Goal: Find specific page/section: Find specific page/section

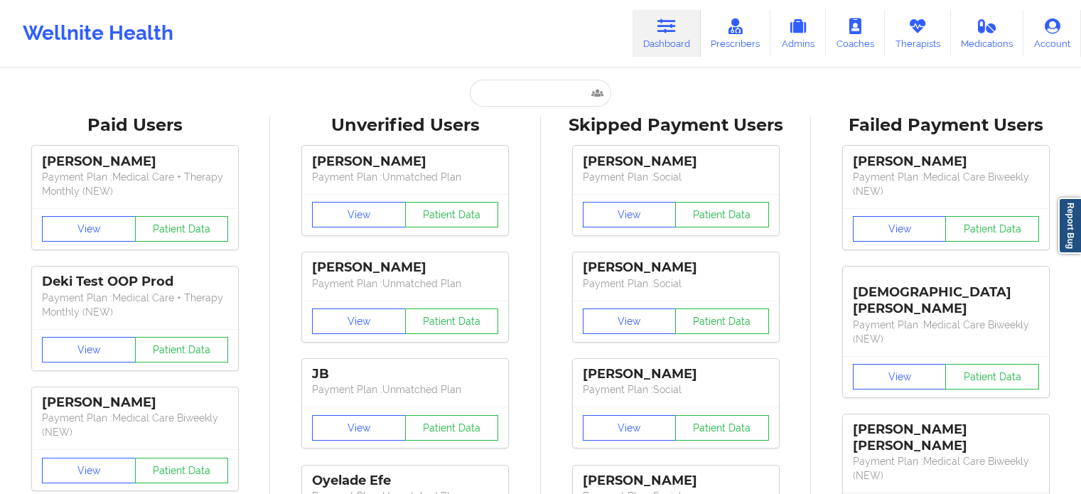
click at [521, 95] on input "text" at bounding box center [540, 93] width 141 height 27
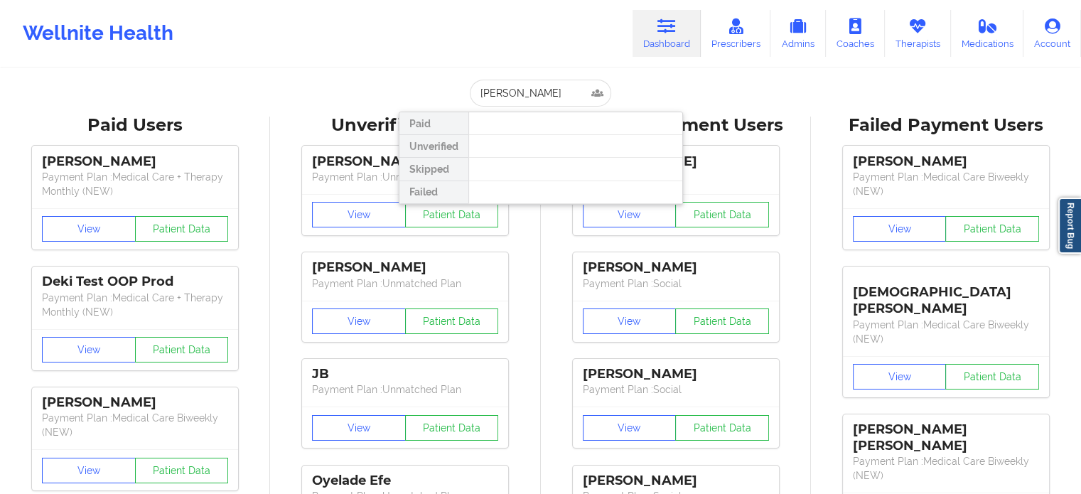
drag, startPoint x: 567, startPoint y: 93, endPoint x: 458, endPoint y: 56, distance: 115.5
click at [565, 92] on input "[PERSON_NAME]" at bounding box center [540, 93] width 141 height 27
click at [572, 90] on input "[PERSON_NAME]" at bounding box center [540, 93] width 141 height 27
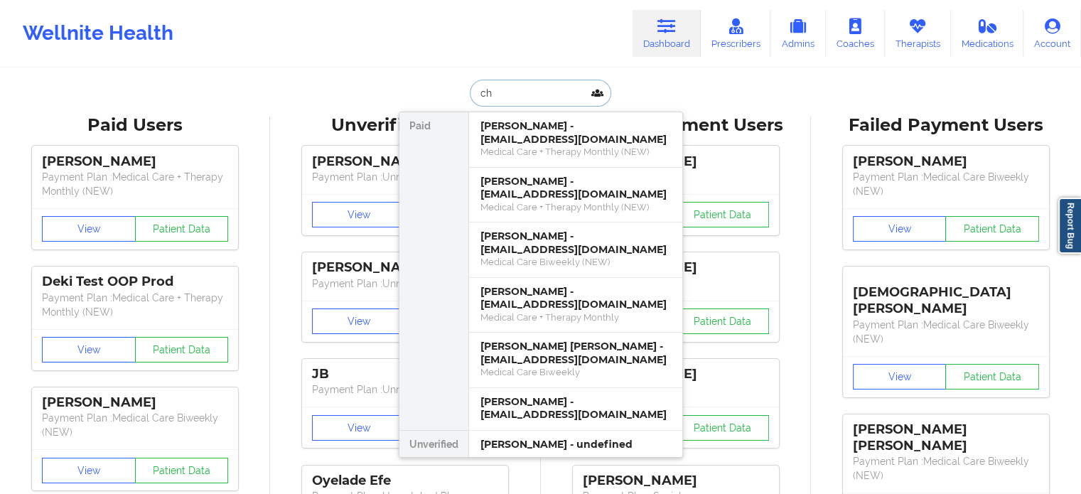
type input "c"
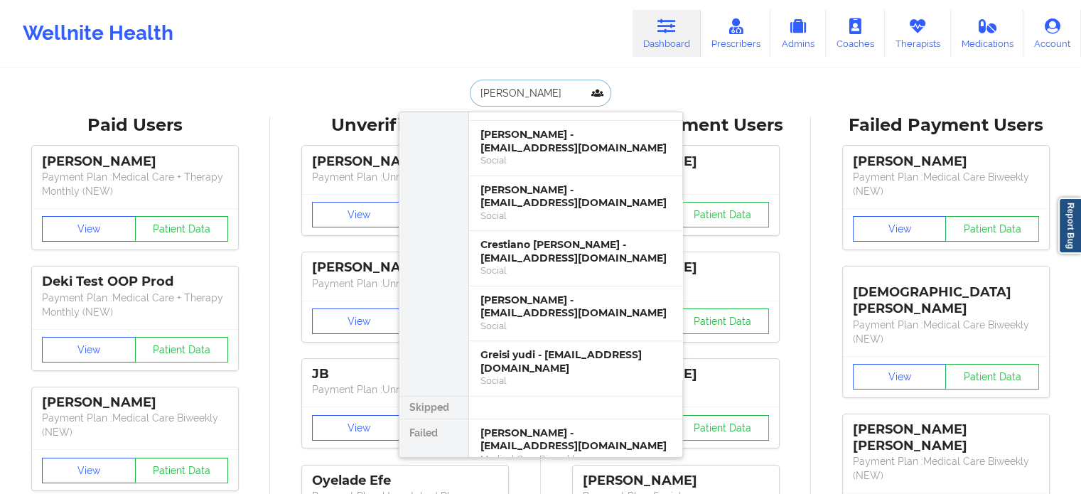
scroll to position [470, 0]
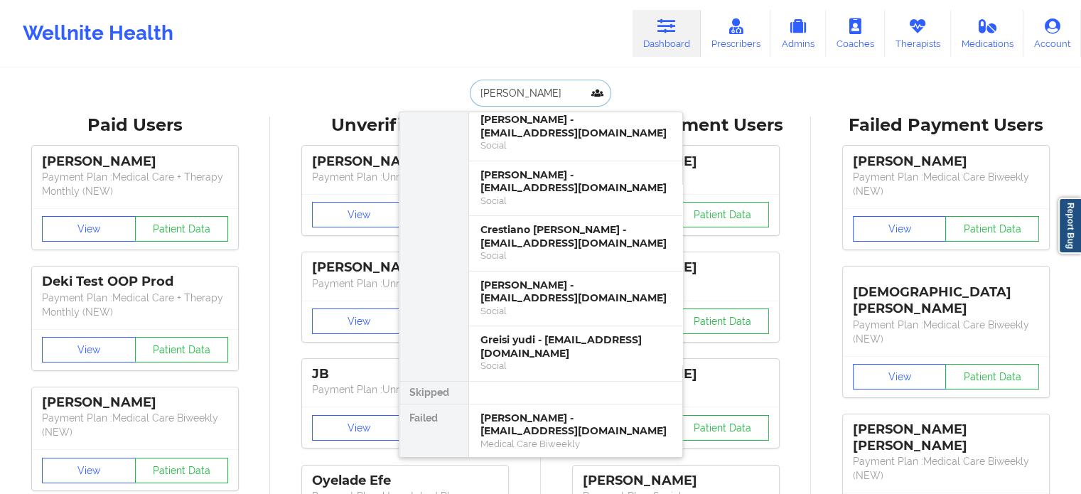
drag, startPoint x: 549, startPoint y: 80, endPoint x: 247, endPoint y: 40, distance: 303.9
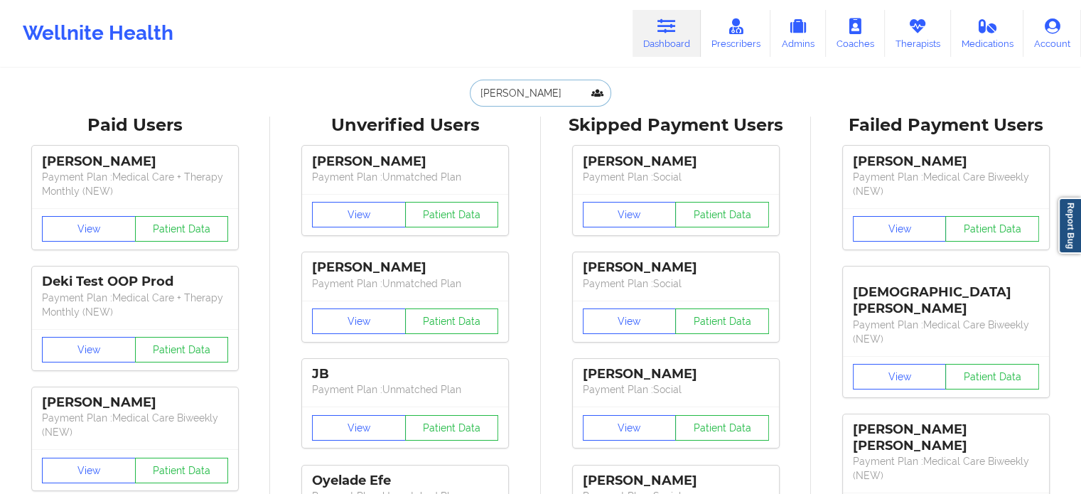
paste input "[EMAIL_ADDRESS][DOMAIN_NAME]"
type input "[EMAIL_ADDRESS][DOMAIN_NAME]"
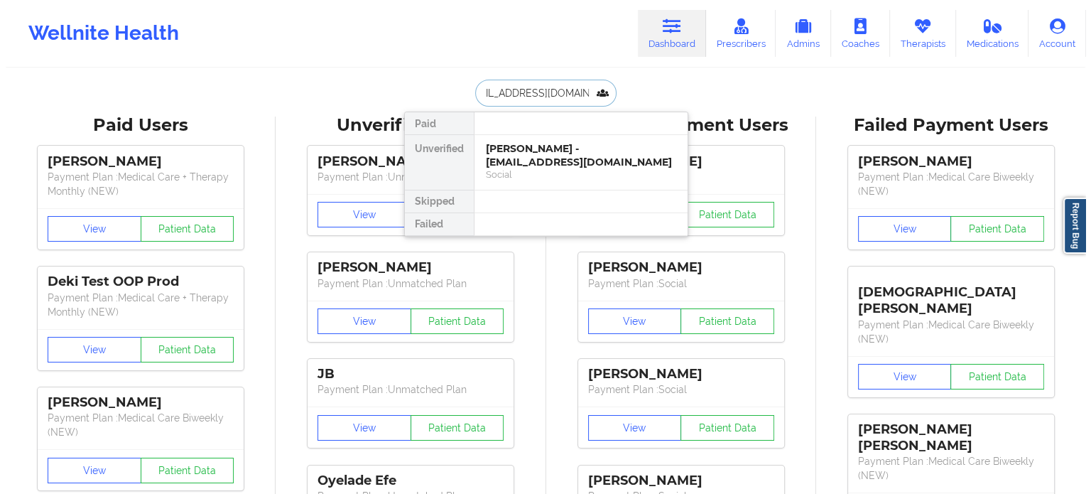
scroll to position [0, 0]
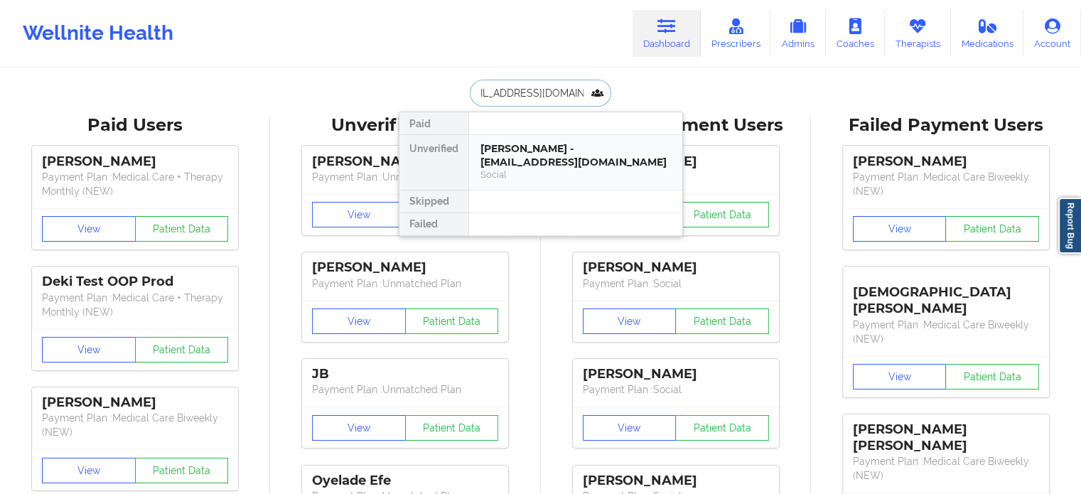
click at [501, 146] on div "SAVANNA ARNOLD - sh0wb0at.w3ld3r@yahoo.com" at bounding box center [575, 155] width 190 height 26
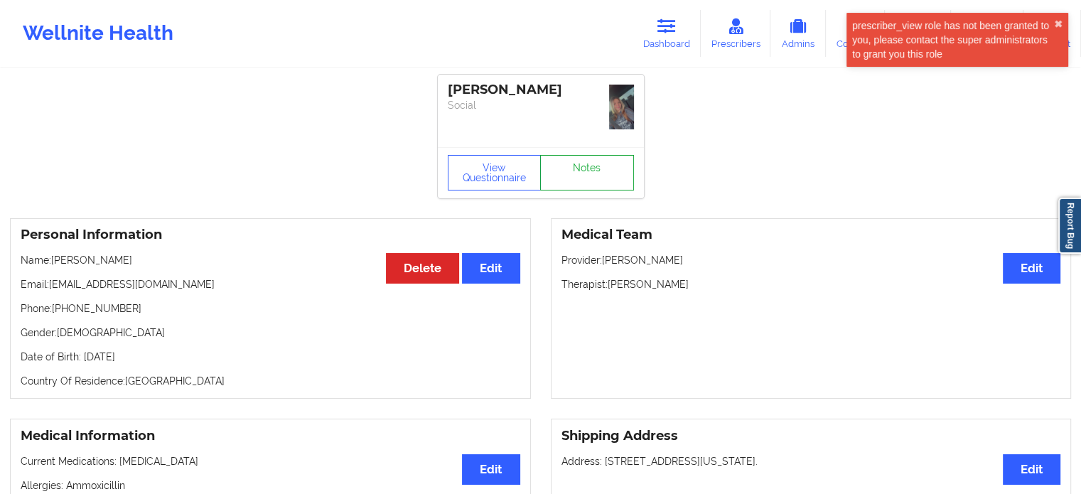
click at [610, 155] on link "Notes" at bounding box center [587, 173] width 94 height 36
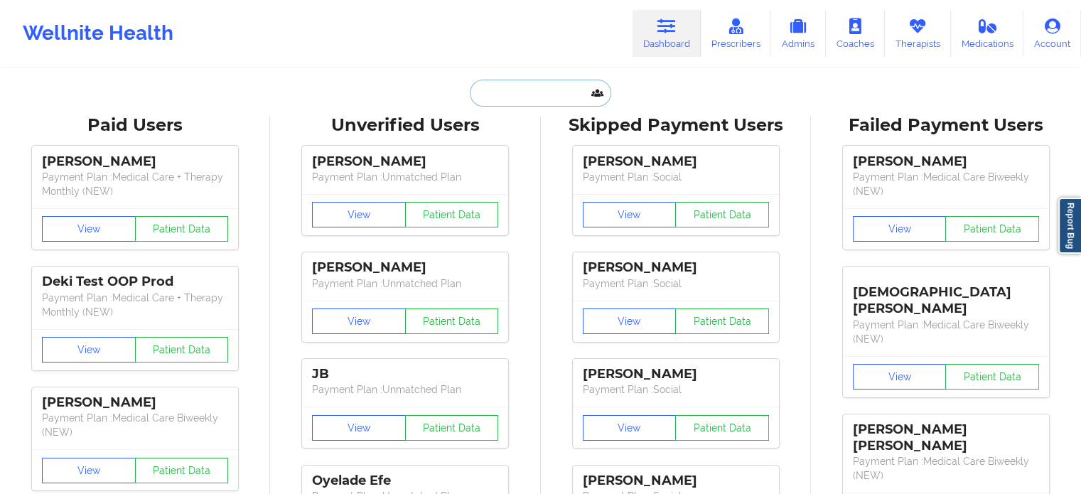
click at [586, 90] on input "text" at bounding box center [540, 93] width 141 height 27
paste input "Lakandra"
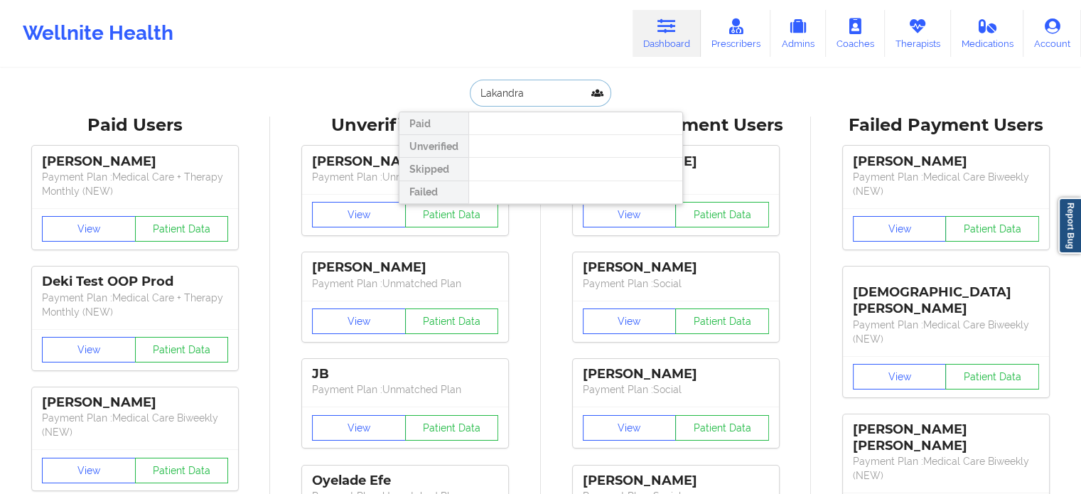
type input "Lakandra"
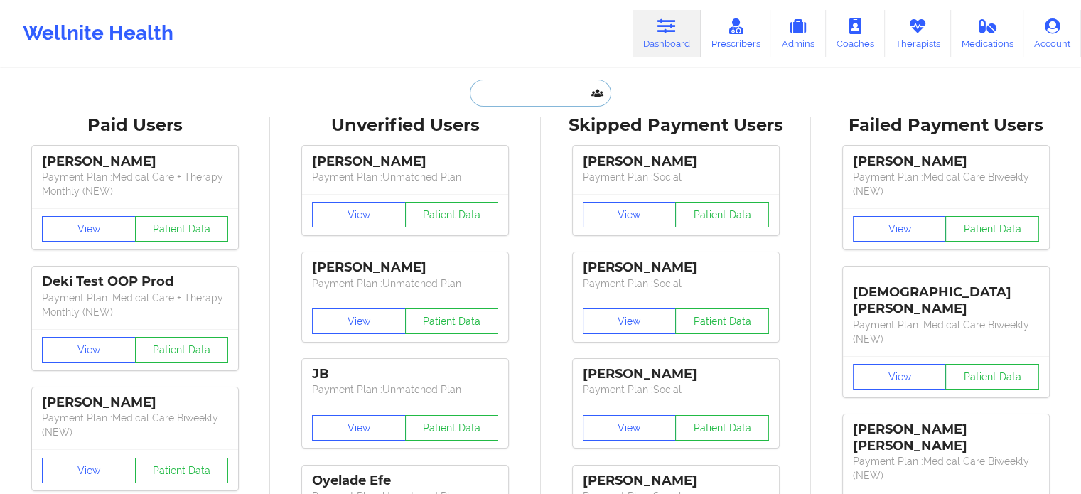
click at [551, 92] on input "text" at bounding box center [540, 93] width 141 height 27
paste input "[EMAIL_ADDRESS][DOMAIN_NAME]"
type input "[EMAIL_ADDRESS][DOMAIN_NAME]"
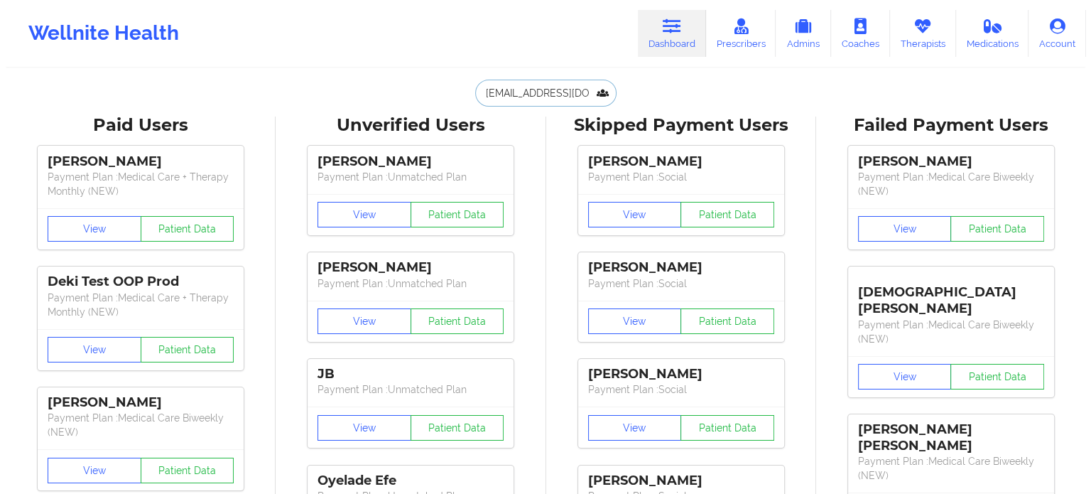
scroll to position [0, 24]
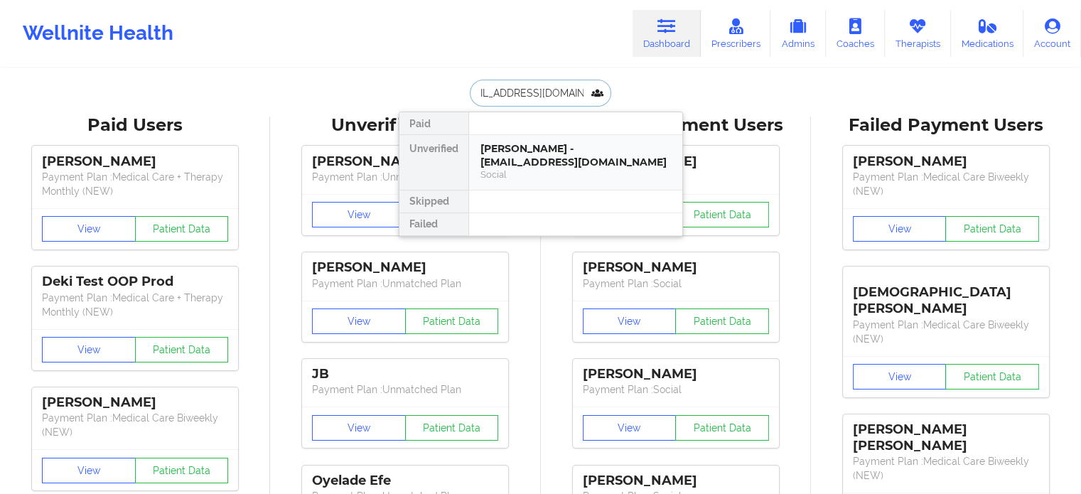
click at [562, 172] on div "Social" at bounding box center [575, 174] width 190 height 12
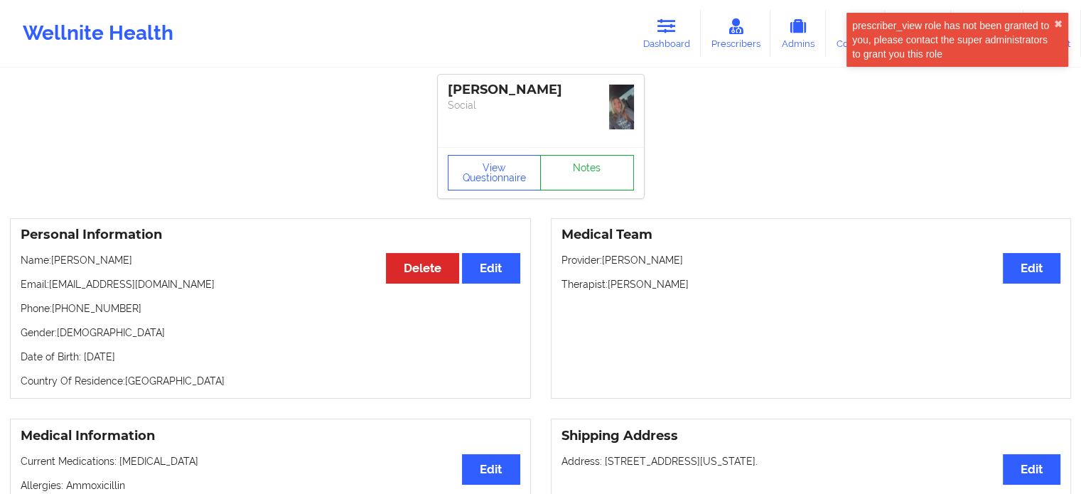
click at [611, 176] on link "Notes" at bounding box center [587, 173] width 94 height 36
